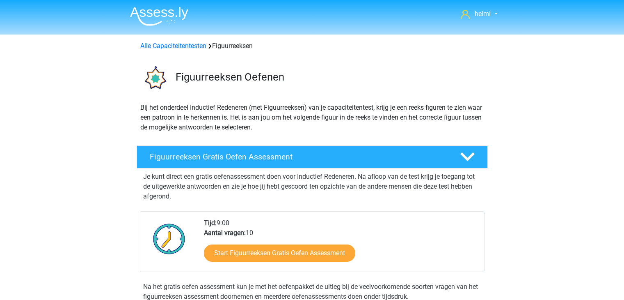
scroll to position [471, 0]
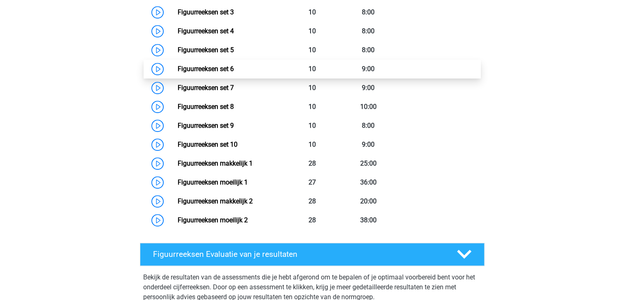
click at [234, 68] on link "Figuurreeksen set 6" at bounding box center [206, 69] width 56 height 8
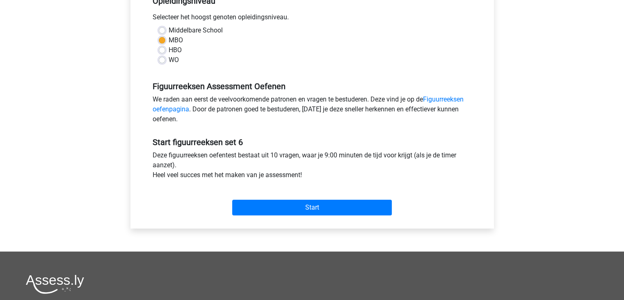
scroll to position [197, 0]
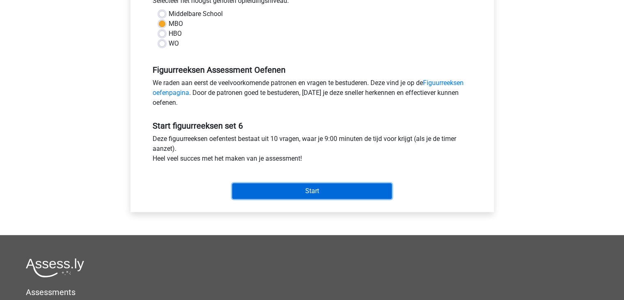
click at [324, 189] on input "Start" at bounding box center [312, 191] width 160 height 16
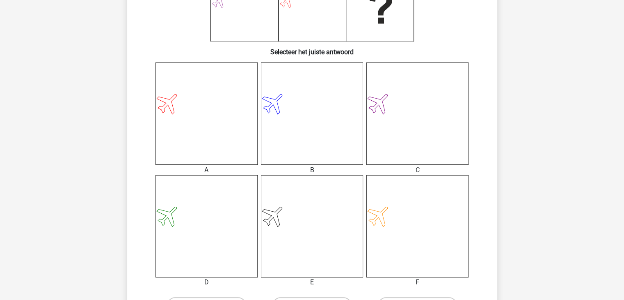
scroll to position [197, 0]
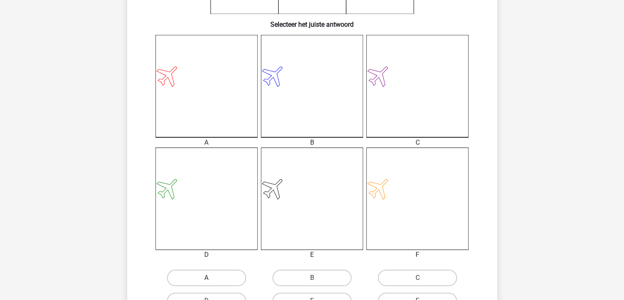
click at [202, 277] on label "A" at bounding box center [206, 277] width 79 height 16
click at [206, 277] on input "A" at bounding box center [208, 279] width 5 height 5
radio input "true"
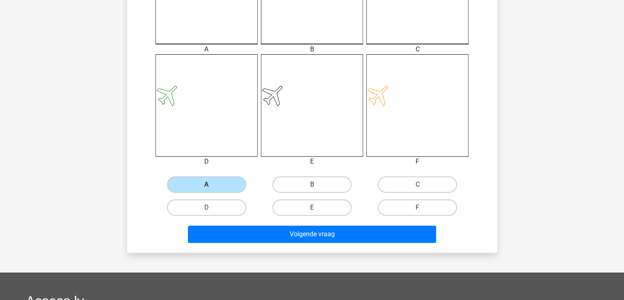
scroll to position [323, 0]
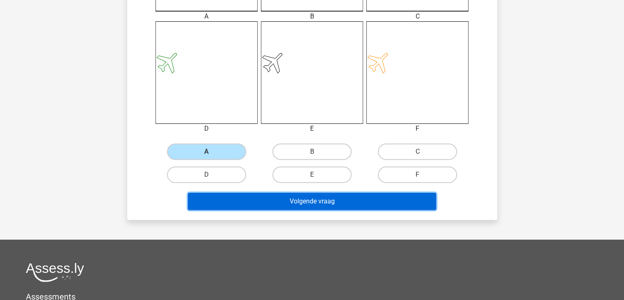
click at [374, 197] on button "Volgende vraag" at bounding box center [312, 201] width 248 height 17
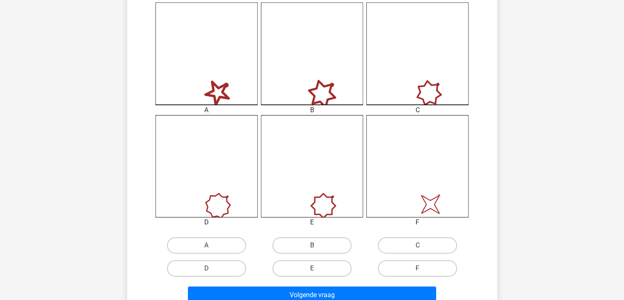
scroll to position [257, 0]
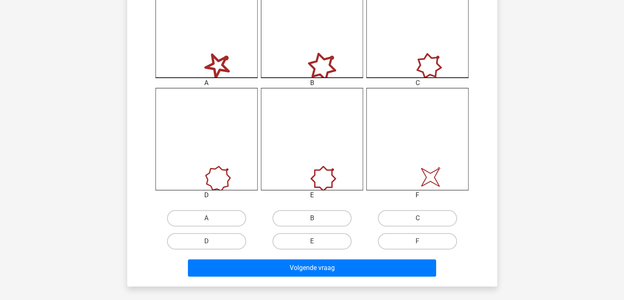
click at [441, 181] on icon "image/svg+xml" at bounding box center [418, 139] width 102 height 102
click at [418, 239] on label "F" at bounding box center [417, 241] width 79 height 16
click at [418, 241] on input "F" at bounding box center [420, 243] width 5 height 5
radio input "true"
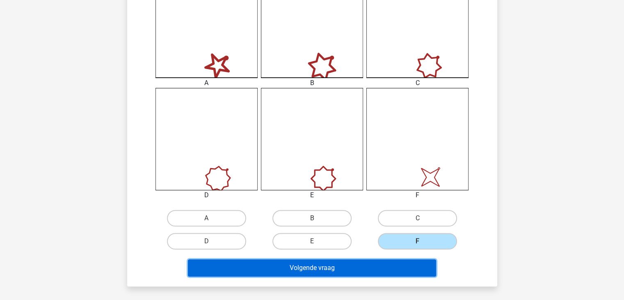
click at [356, 270] on button "Volgende vraag" at bounding box center [312, 267] width 248 height 17
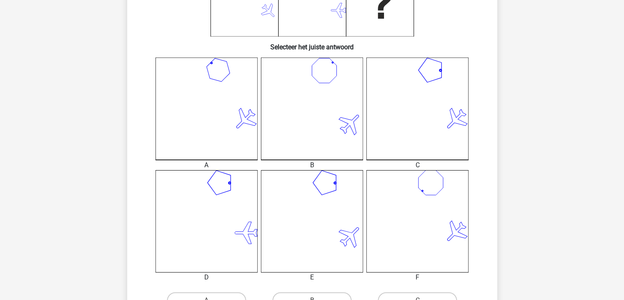
scroll to position [191, 0]
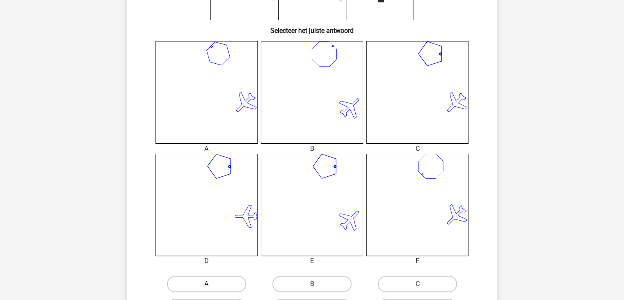
click at [216, 280] on label "A" at bounding box center [206, 283] width 79 height 16
click at [212, 284] on input "A" at bounding box center [208, 286] width 5 height 5
radio input "true"
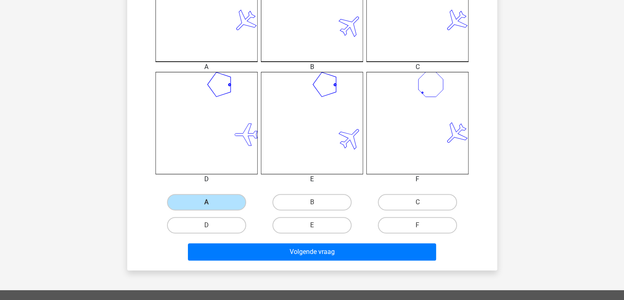
scroll to position [284, 0]
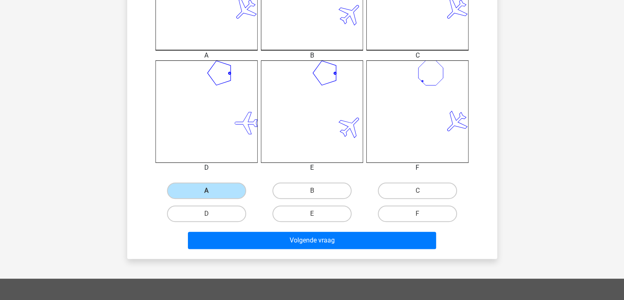
click at [206, 215] on input "D" at bounding box center [208, 215] width 5 height 5
radio input "true"
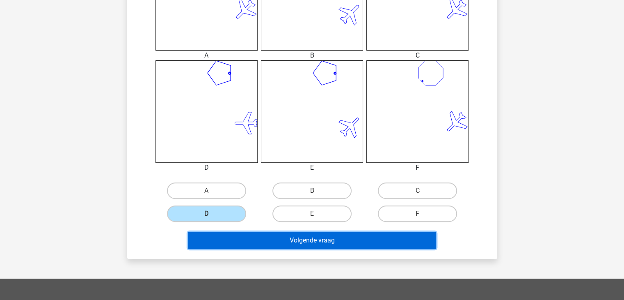
click at [300, 232] on button "Volgende vraag" at bounding box center [312, 240] width 248 height 17
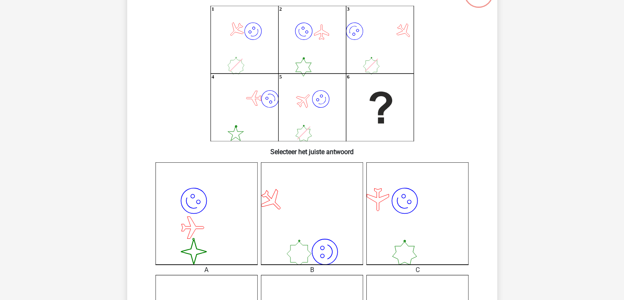
scroll to position [38, 0]
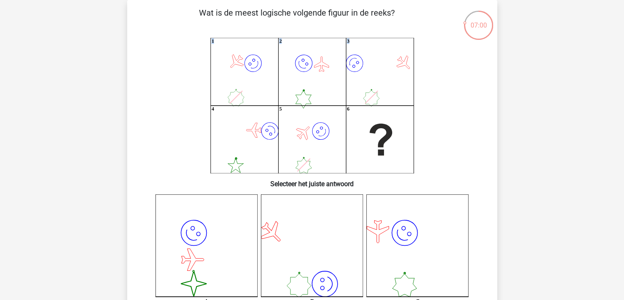
drag, startPoint x: 154, startPoint y: 51, endPoint x: 170, endPoint y: 121, distance: 72.5
click at [170, 121] on icon "image/svg+xml 1 image/svg+xml 2 image/svg+xml 3 image/svg+xml 4 image/svg+xml 5" at bounding box center [312, 105] width 331 height 135
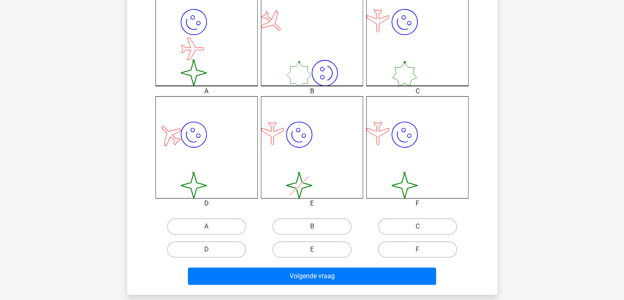
scroll to position [256, 0]
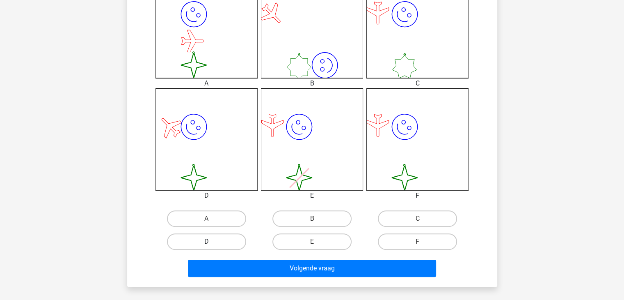
click at [222, 243] on label "D" at bounding box center [206, 241] width 79 height 16
click at [212, 243] on input "D" at bounding box center [208, 243] width 5 height 5
radio input "true"
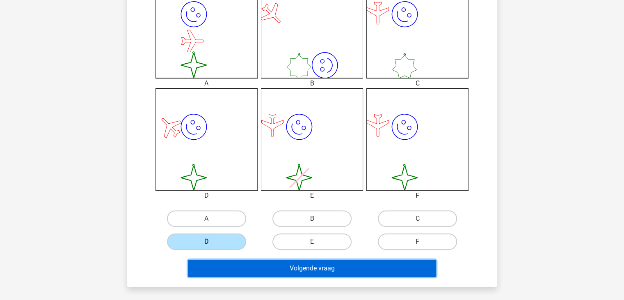
click at [300, 266] on button "Volgende vraag" at bounding box center [312, 267] width 248 height 17
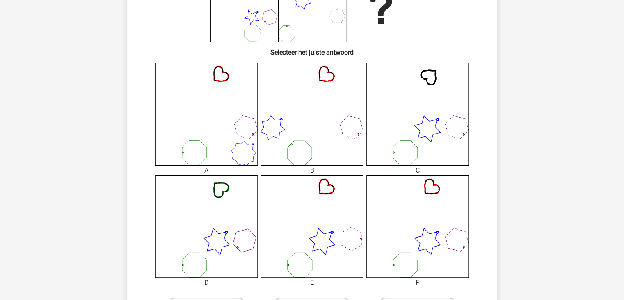
scroll to position [224, 0]
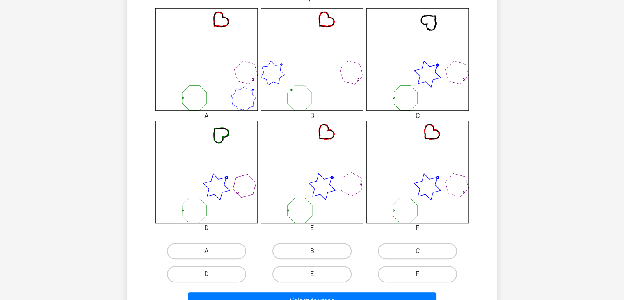
click at [420, 268] on label "F" at bounding box center [417, 274] width 79 height 16
click at [420, 274] on input "F" at bounding box center [420, 276] width 5 height 5
radio input "true"
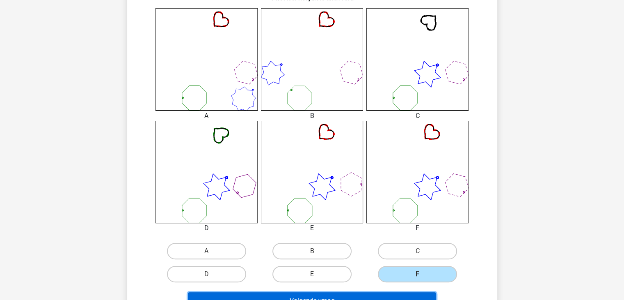
click at [397, 292] on button "Volgende vraag" at bounding box center [312, 300] width 248 height 17
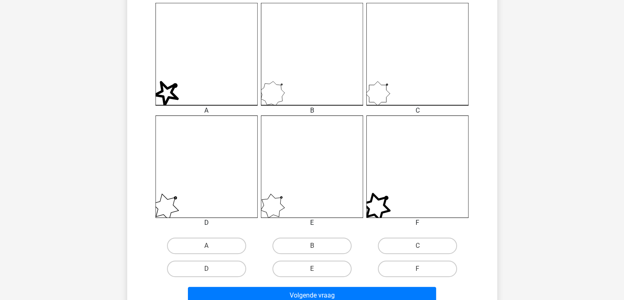
scroll to position [245, 0]
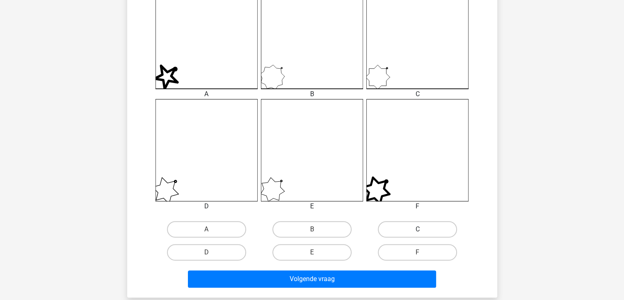
click at [436, 225] on label "C" at bounding box center [417, 229] width 79 height 16
click at [423, 229] on input "C" at bounding box center [420, 231] width 5 height 5
radio input "true"
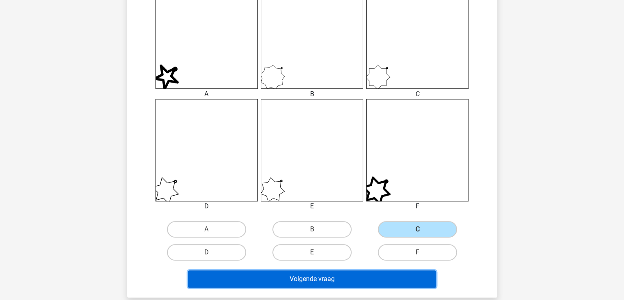
click at [376, 277] on button "Volgende vraag" at bounding box center [312, 278] width 248 height 17
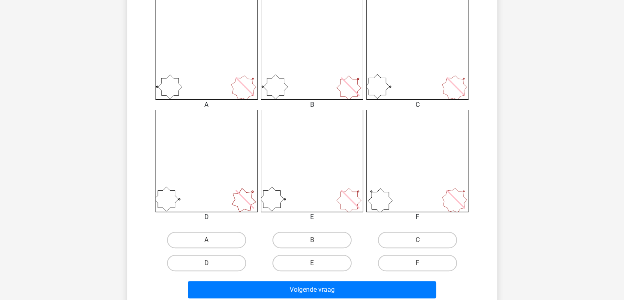
scroll to position [246, 0]
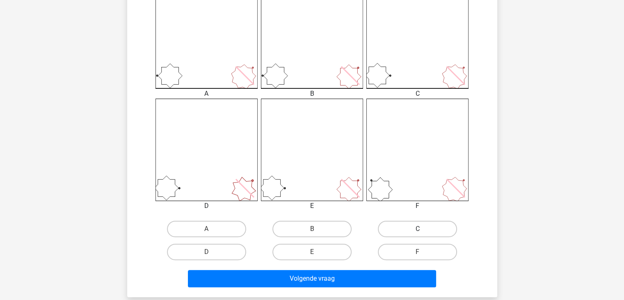
click at [440, 225] on label "C" at bounding box center [417, 228] width 79 height 16
click at [423, 229] on input "C" at bounding box center [420, 231] width 5 height 5
radio input "true"
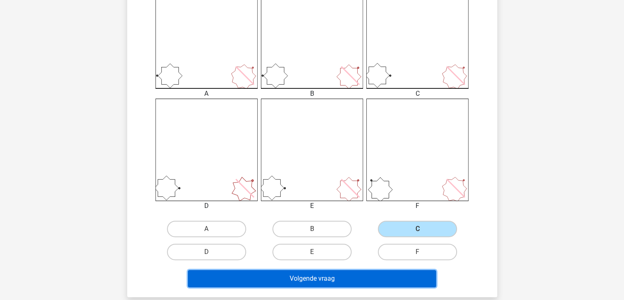
click at [387, 278] on button "Volgende vraag" at bounding box center [312, 278] width 248 height 17
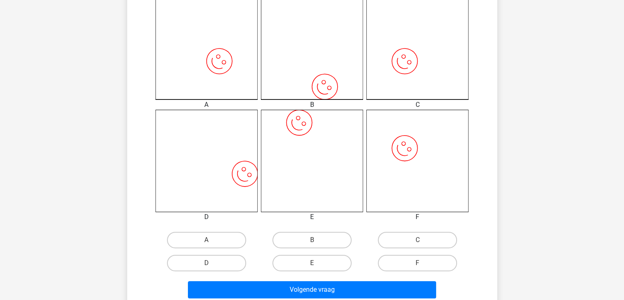
scroll to position [278, 0]
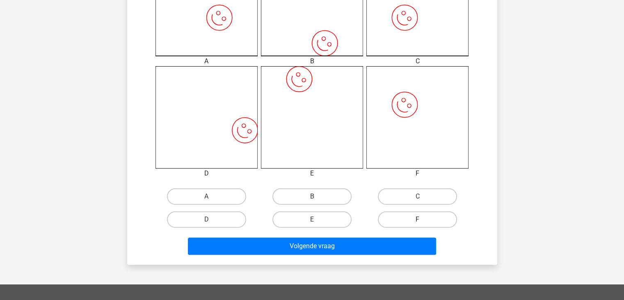
click at [410, 215] on label "F" at bounding box center [417, 219] width 79 height 16
click at [418, 219] on input "F" at bounding box center [420, 221] width 5 height 5
radio input "true"
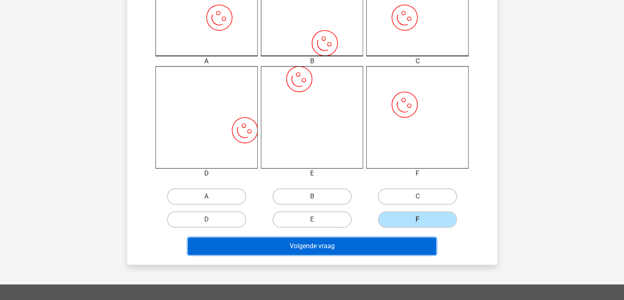
click at [390, 243] on button "Volgende vraag" at bounding box center [312, 245] width 248 height 17
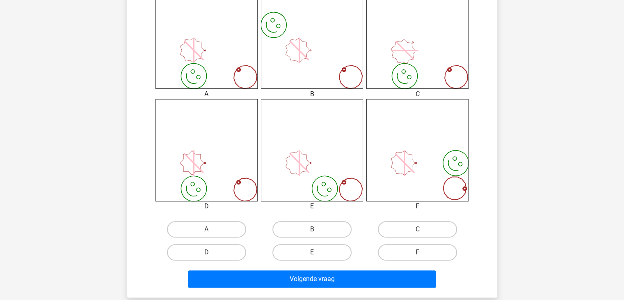
scroll to position [262, 0]
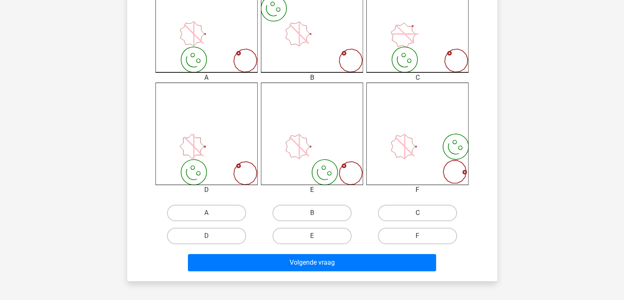
click at [426, 211] on label "C" at bounding box center [417, 212] width 79 height 16
click at [423, 213] on input "C" at bounding box center [420, 215] width 5 height 5
radio input "true"
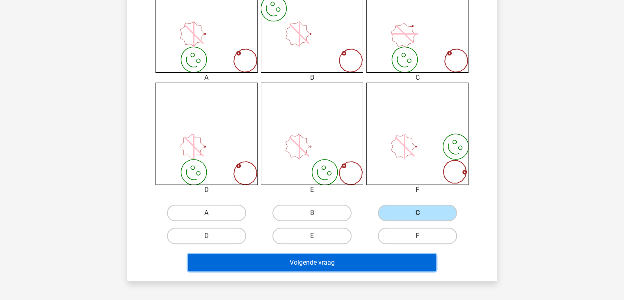
click at [389, 266] on button "Volgende vraag" at bounding box center [312, 262] width 248 height 17
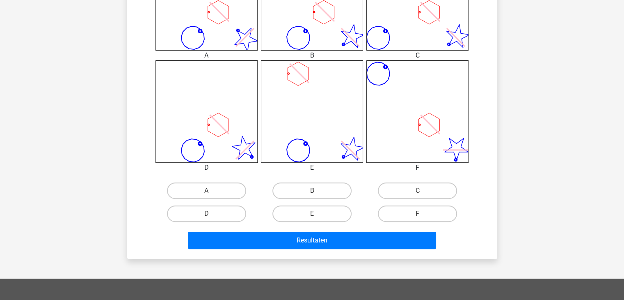
scroll to position [317, 0]
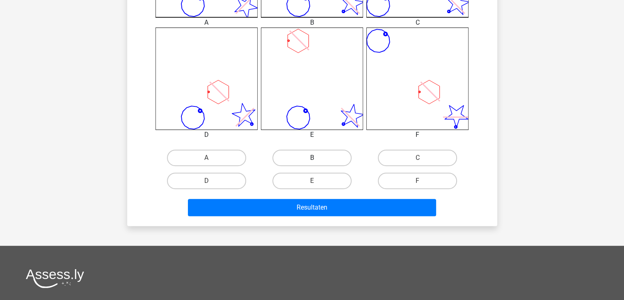
click at [335, 151] on label "B" at bounding box center [312, 157] width 79 height 16
click at [317, 158] on input "B" at bounding box center [314, 160] width 5 height 5
radio input "true"
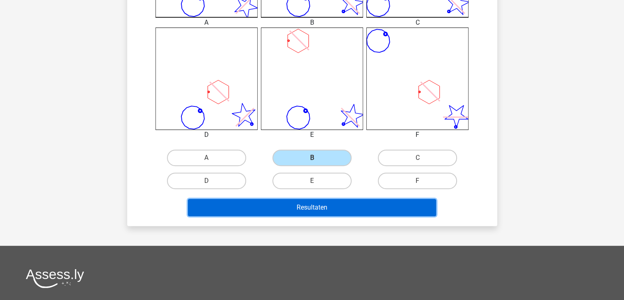
click at [380, 201] on button "Resultaten" at bounding box center [312, 207] width 248 height 17
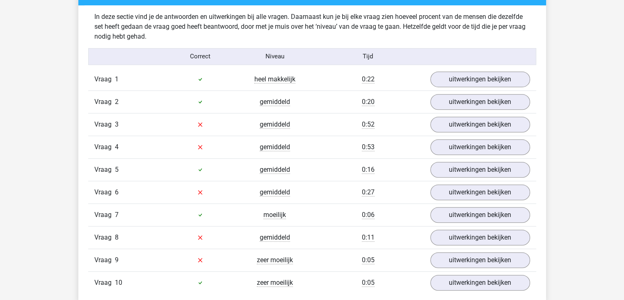
scroll to position [536, 0]
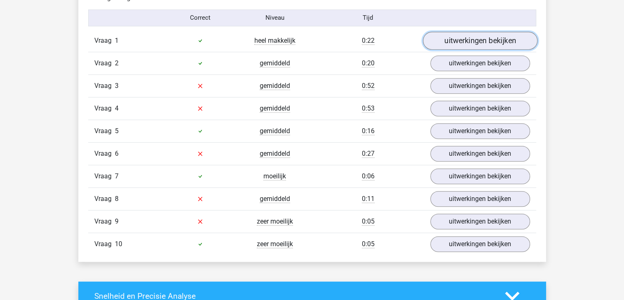
click at [458, 42] on link "uitwerkingen bekijken" at bounding box center [480, 41] width 115 height 18
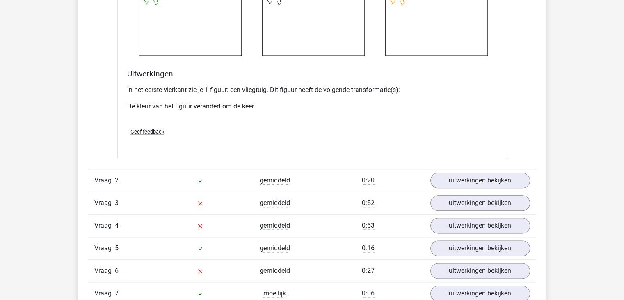
scroll to position [985, 0]
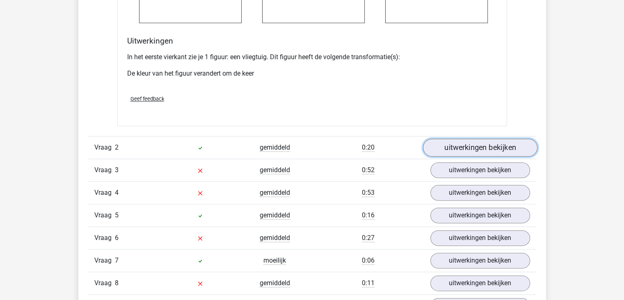
click at [484, 151] on link "uitwerkingen bekijken" at bounding box center [480, 147] width 115 height 18
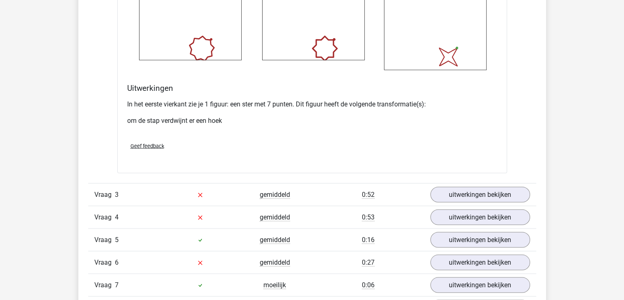
scroll to position [1515, 0]
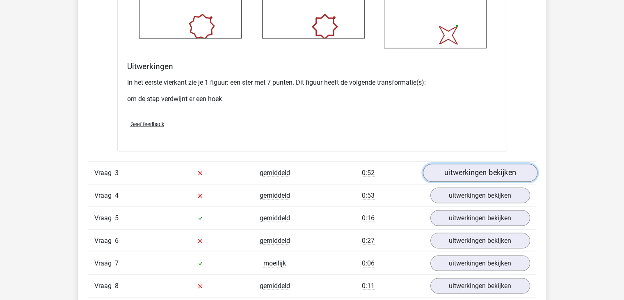
click at [466, 171] on link "uitwerkingen bekijken" at bounding box center [480, 172] width 115 height 18
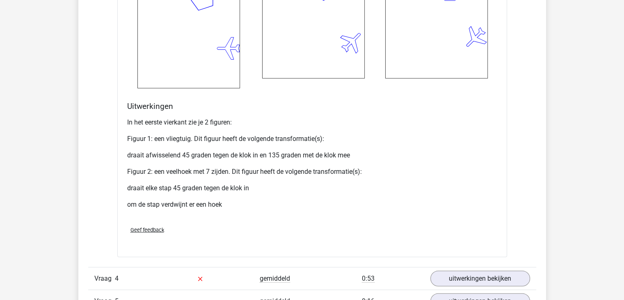
scroll to position [2084, 0]
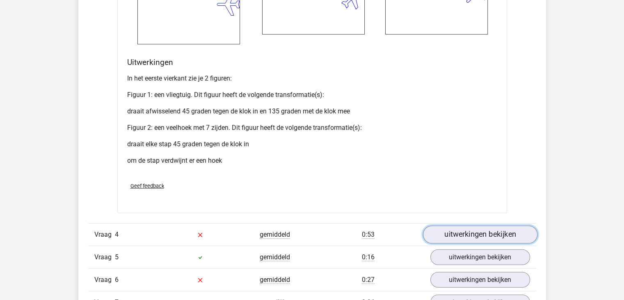
click at [470, 236] on link "uitwerkingen bekijken" at bounding box center [480, 234] width 115 height 18
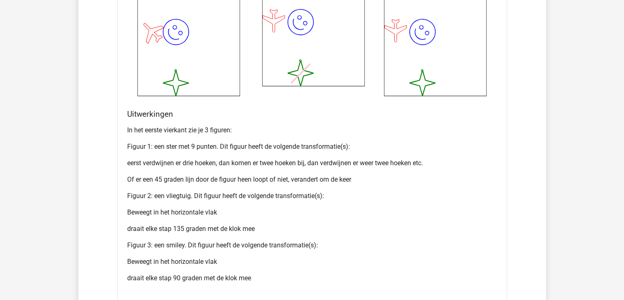
scroll to position [2685, 0]
